Goal: Task Accomplishment & Management: Complete application form

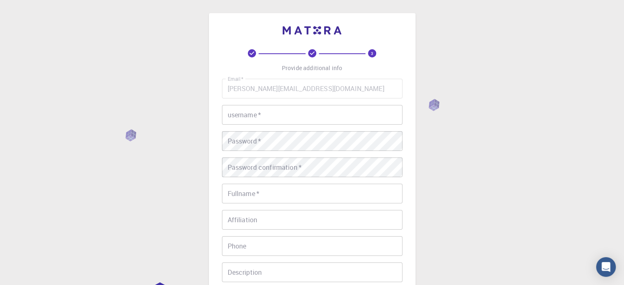
click at [267, 118] on input "username   *" at bounding box center [312, 115] width 180 height 20
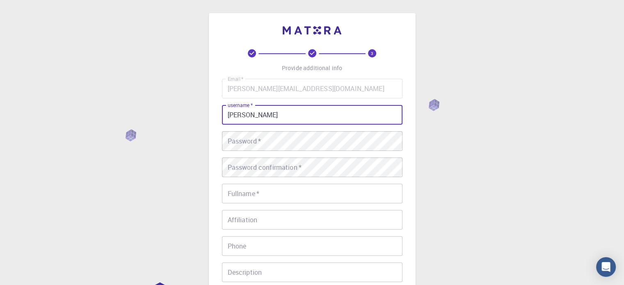
type input "[PERSON_NAME]"
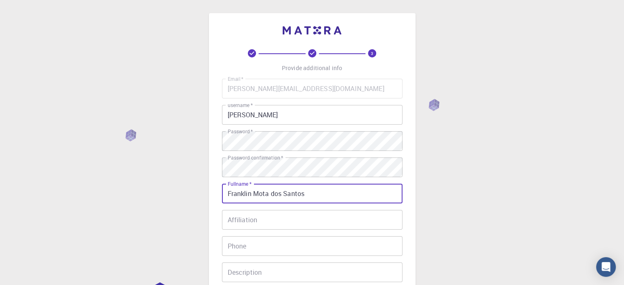
type input "Franklin Mota dos Santos"
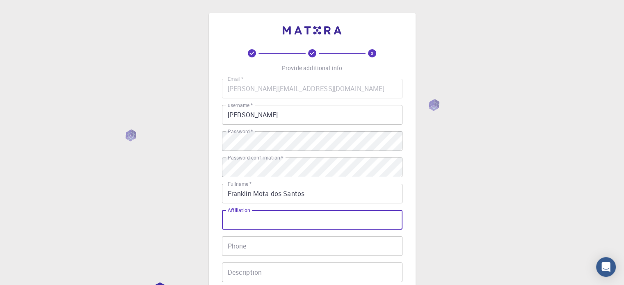
click at [236, 219] on input "Affiliation" at bounding box center [312, 220] width 180 height 20
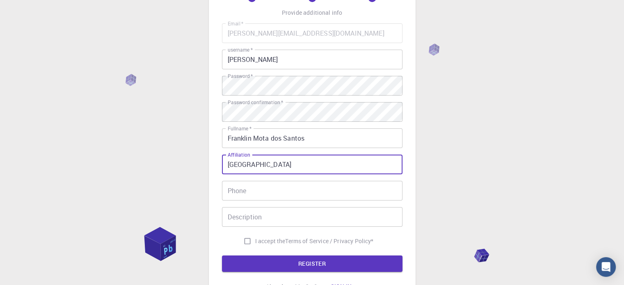
scroll to position [82, 0]
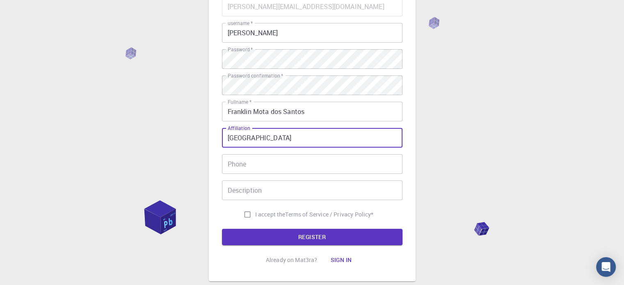
type input "[GEOGRAPHIC_DATA]"
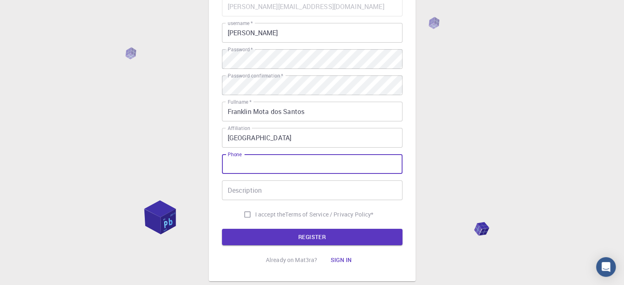
click at [255, 154] on input "Phone" at bounding box center [312, 164] width 180 height 20
type input "[PHONE_NUMBER]"
click at [279, 192] on input "Description" at bounding box center [312, 190] width 180 height 20
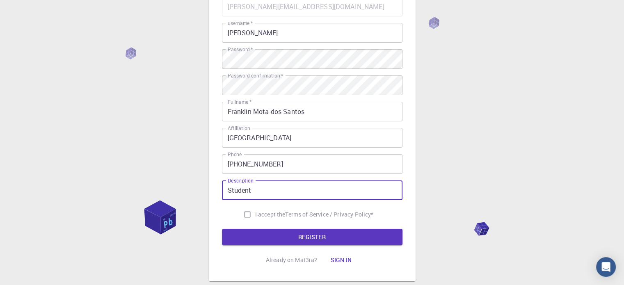
type input "Student"
drag, startPoint x: 247, startPoint y: 213, endPoint x: 265, endPoint y: 235, distance: 28.6
click at [247, 213] on input "I accept the Terms of Service / Privacy Policy *" at bounding box center [247, 215] width 16 height 16
checkbox input "true"
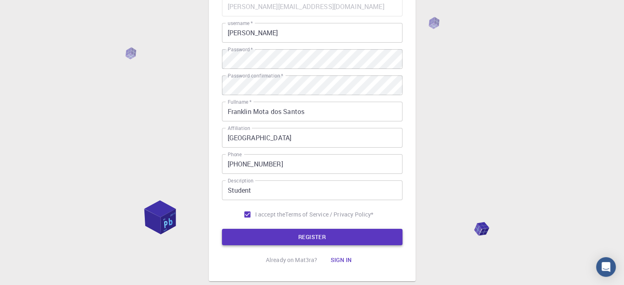
click at [267, 237] on button "REGISTER" at bounding box center [312, 237] width 180 height 16
click at [307, 231] on button "REGISTER" at bounding box center [312, 237] width 180 height 16
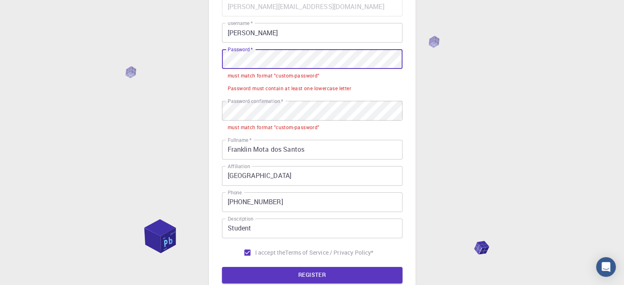
click at [187, 58] on div "3 Provide additional info Email   * [EMAIL_ADDRESS][DOMAIN_NAME] Email   * user…" at bounding box center [312, 145] width 624 height 455
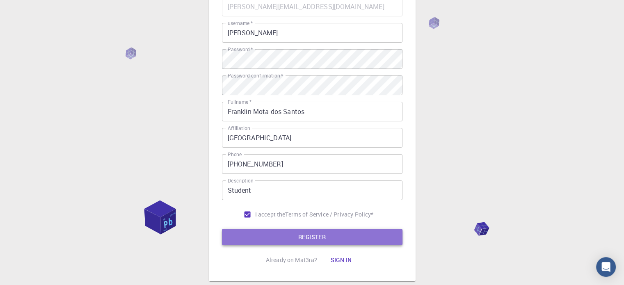
click at [311, 234] on button "REGISTER" at bounding box center [312, 237] width 180 height 16
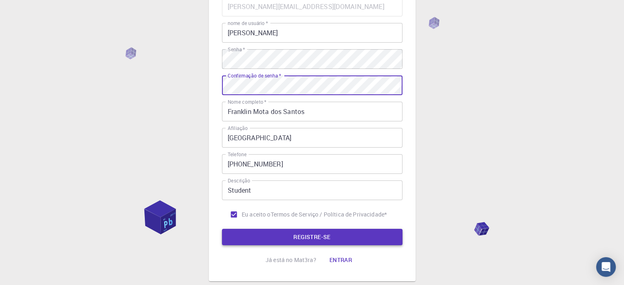
click at [290, 242] on button "REGISTRE-SE" at bounding box center [312, 237] width 180 height 16
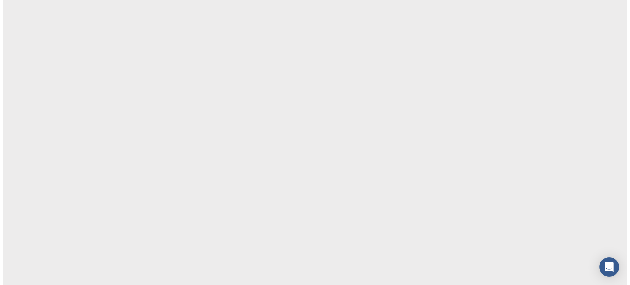
scroll to position [0, 0]
